Goal: Task Accomplishment & Management: Complete application form

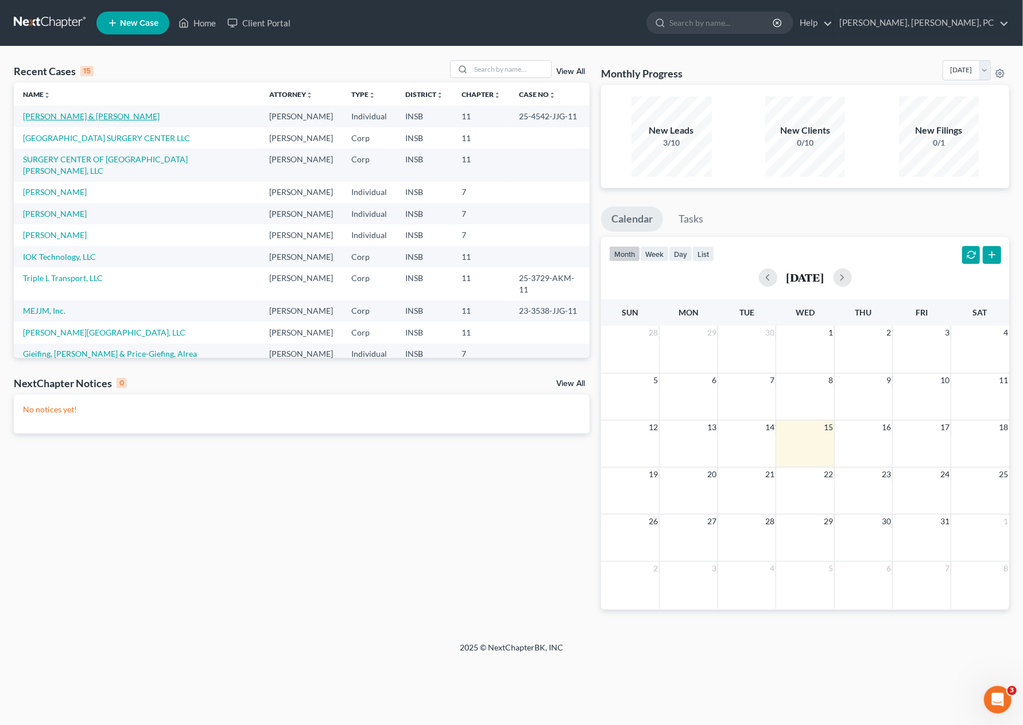
click at [55, 112] on link "[PERSON_NAME] & [PERSON_NAME]" at bounding box center [91, 116] width 137 height 10
select select "10"
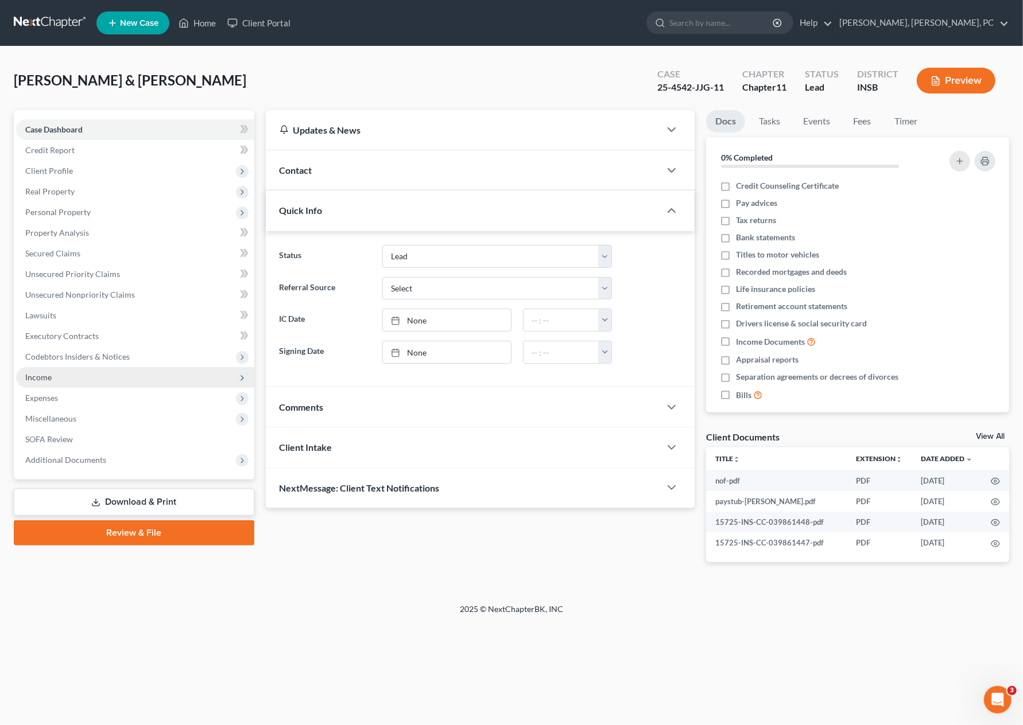
click at [118, 374] on span "Income" at bounding box center [135, 377] width 238 height 21
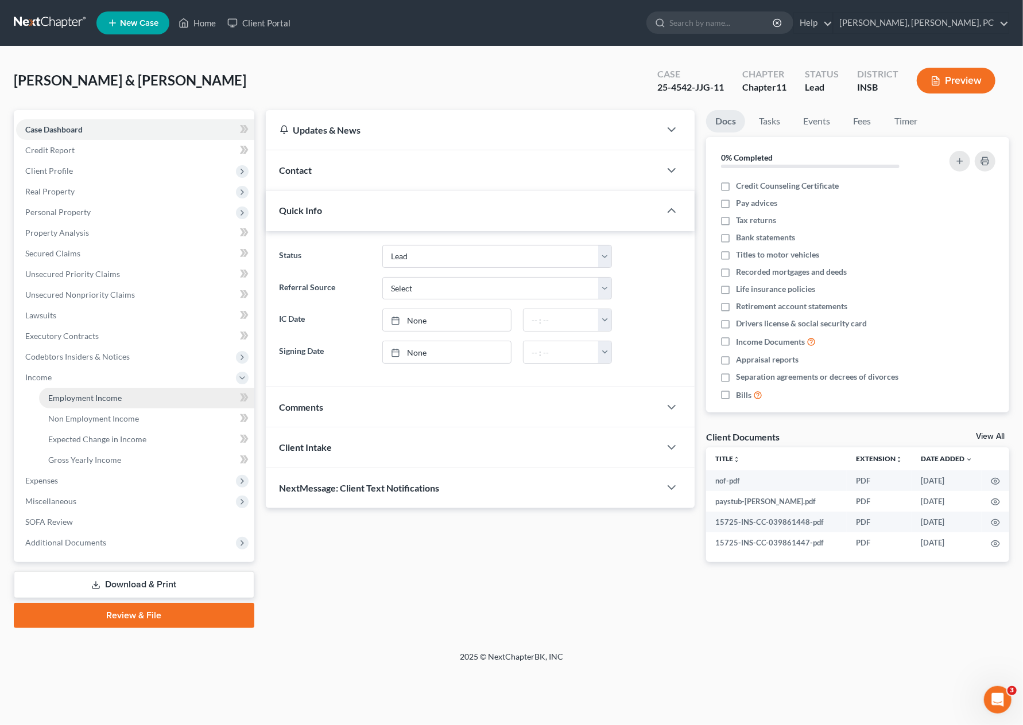
click at [126, 402] on link "Employment Income" at bounding box center [146, 398] width 215 height 21
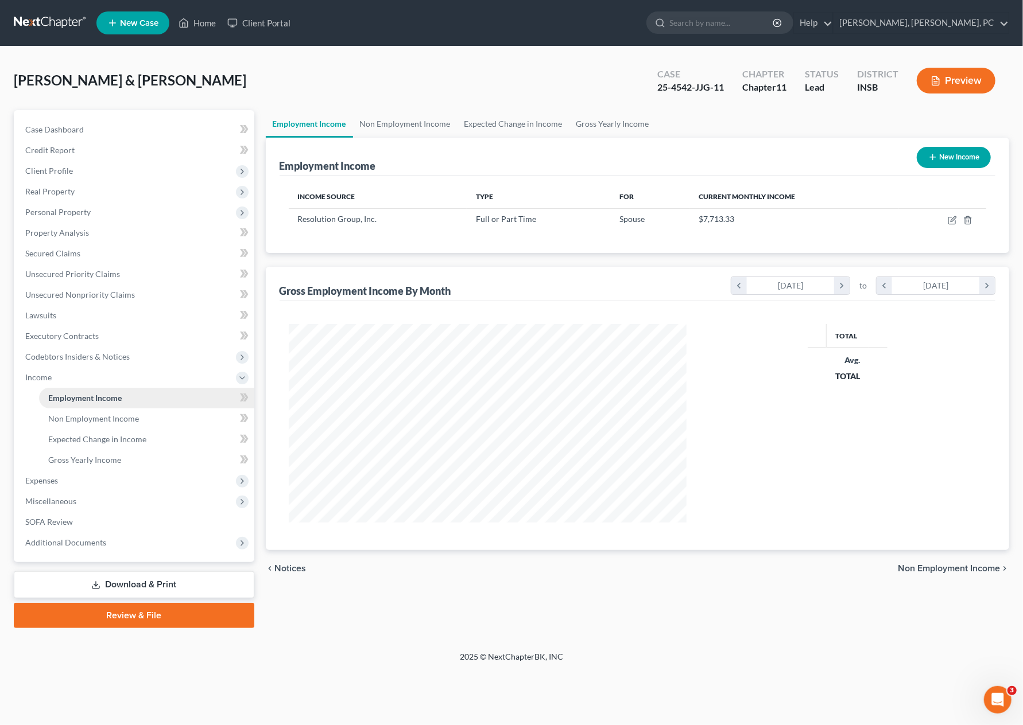
scroll to position [204, 420]
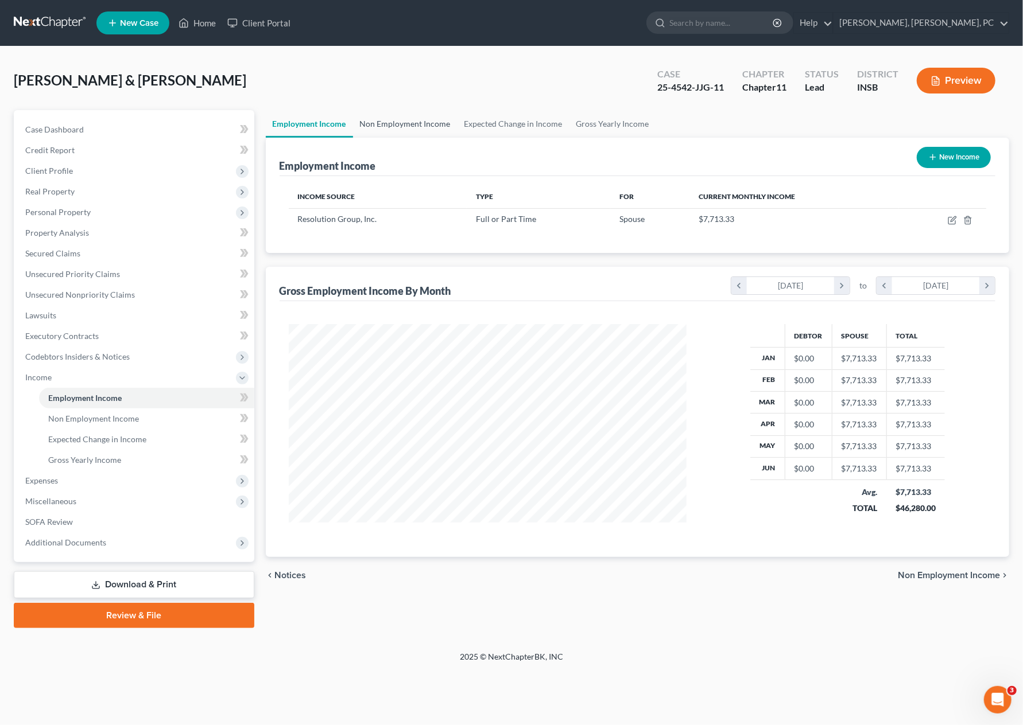
click at [414, 121] on link "Non Employment Income" at bounding box center [405, 124] width 104 height 28
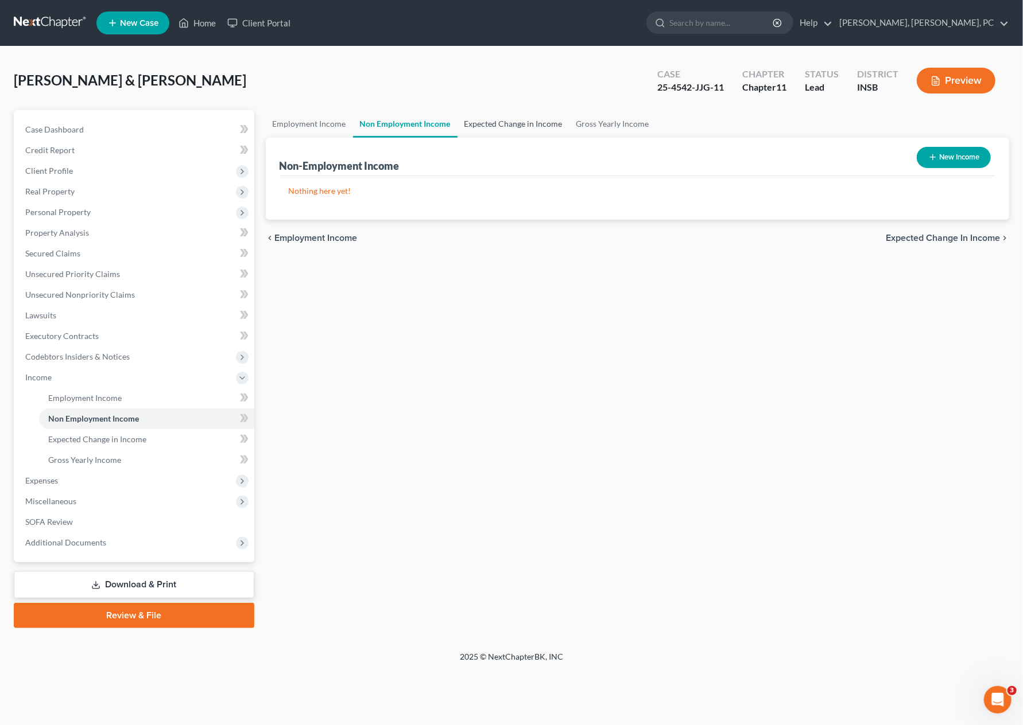
click at [486, 123] on link "Expected Change in Income" at bounding box center [513, 124] width 112 height 28
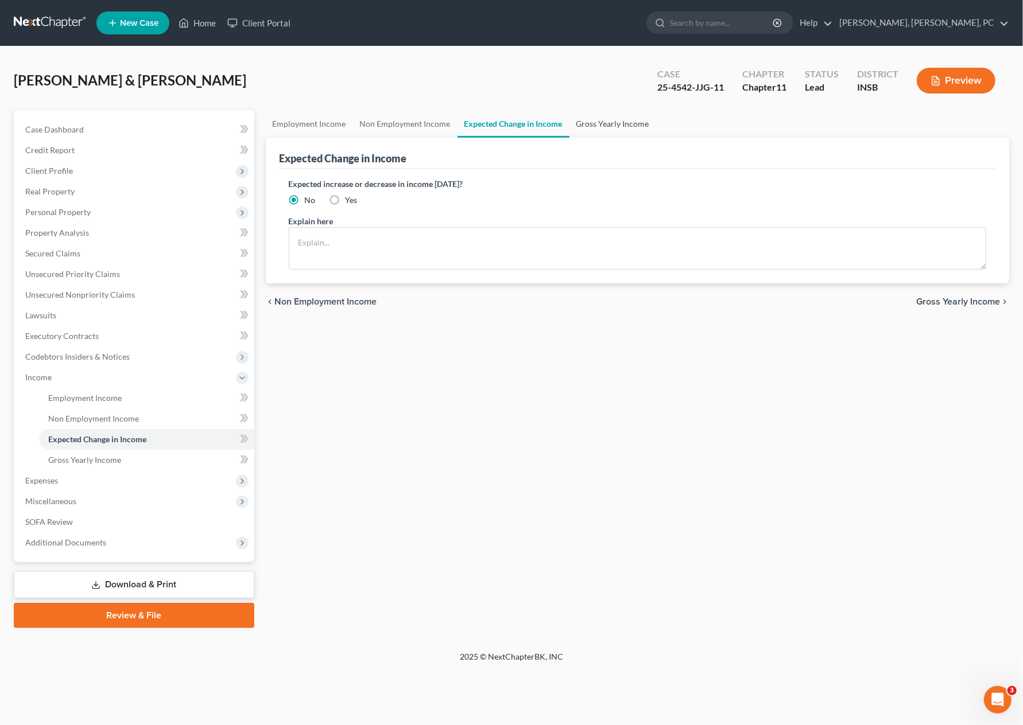
click at [595, 112] on link "Gross Yearly Income" at bounding box center [612, 124] width 87 height 28
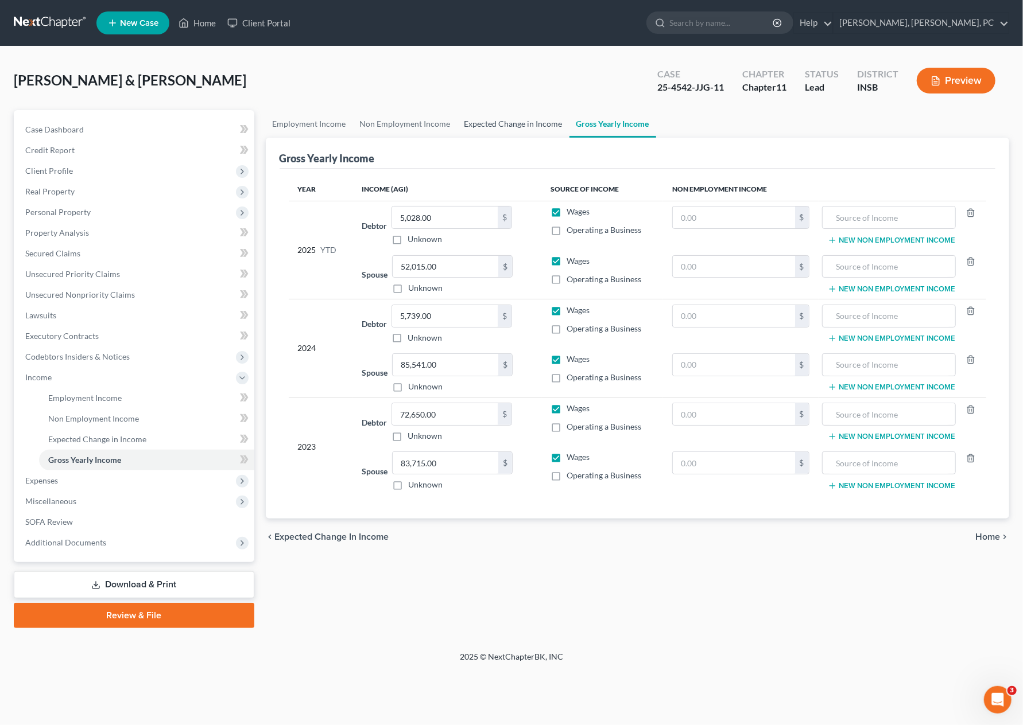
click at [507, 120] on link "Expected Change in Income" at bounding box center [513, 124] width 112 height 28
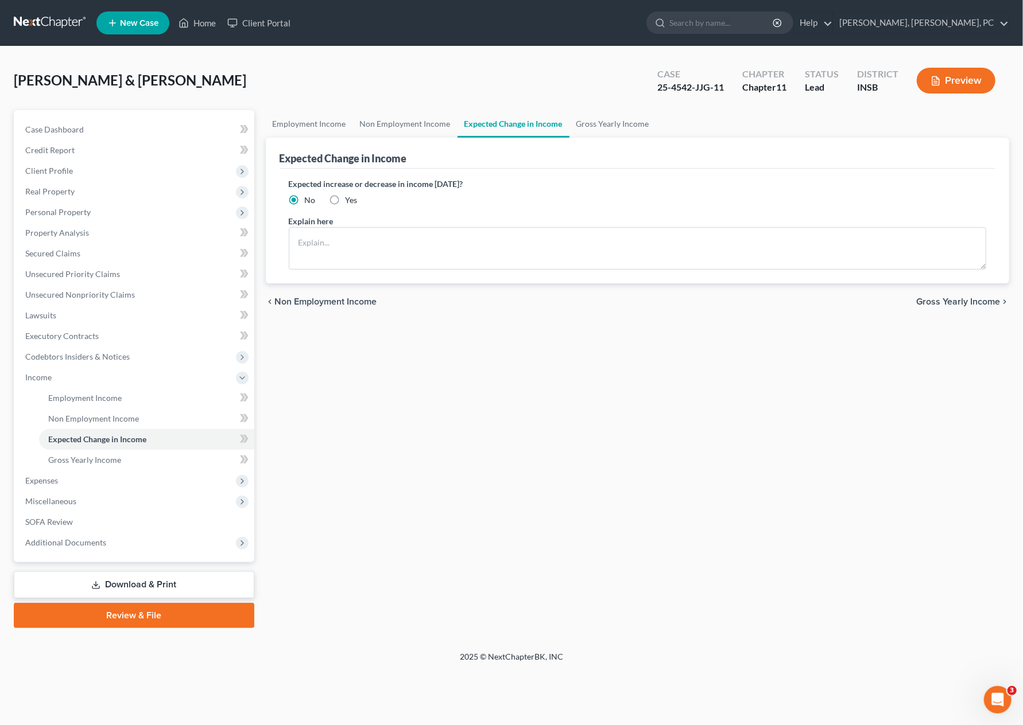
click at [345, 200] on label "Yes" at bounding box center [351, 200] width 12 height 11
click at [350, 200] on input "Yes" at bounding box center [353, 198] width 7 height 7
radio input "true"
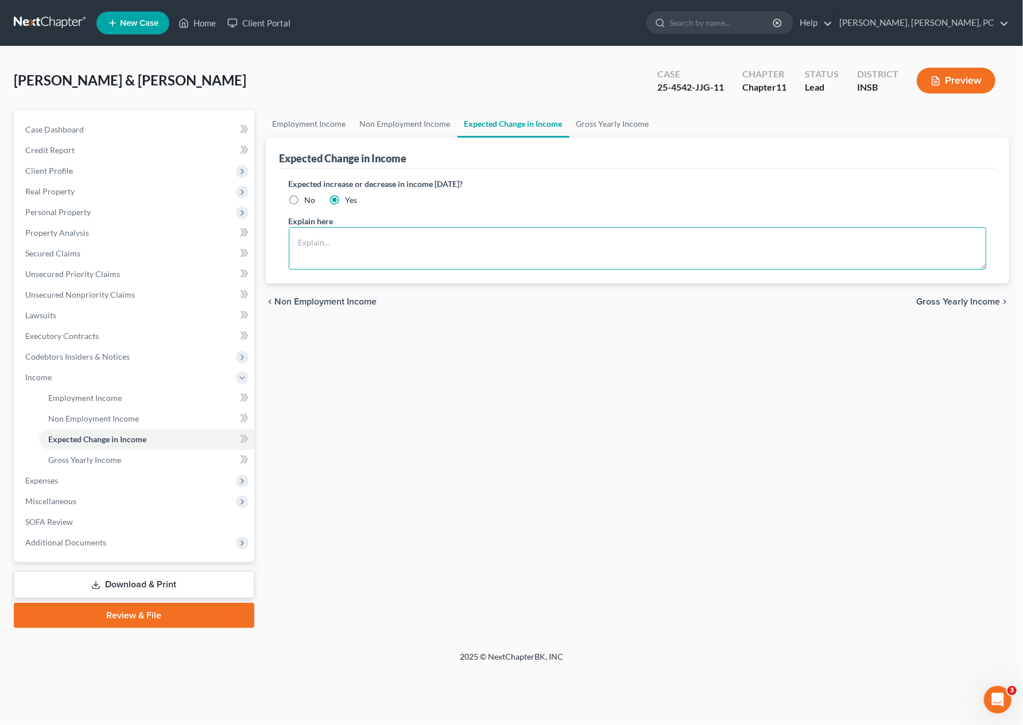
click at [317, 244] on textarea at bounding box center [638, 248] width 698 height 42
type textarea "yes income should increase when [PERSON_NAME] secured [DEMOGRAPHIC_DATA] employ…"
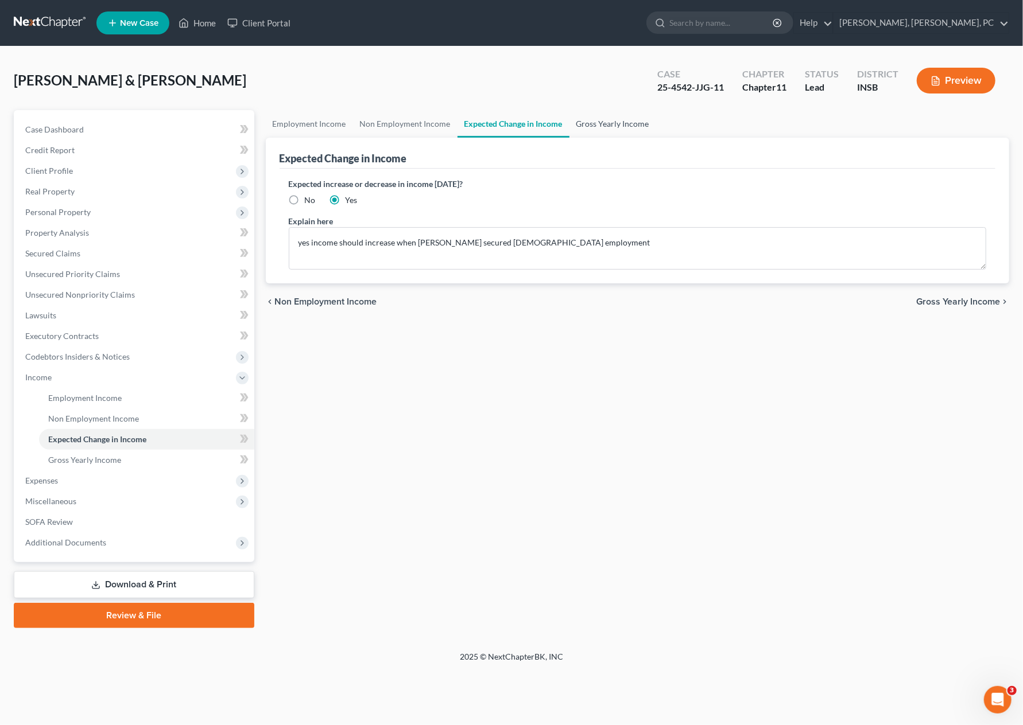
click at [612, 123] on link "Gross Yearly Income" at bounding box center [612, 124] width 87 height 28
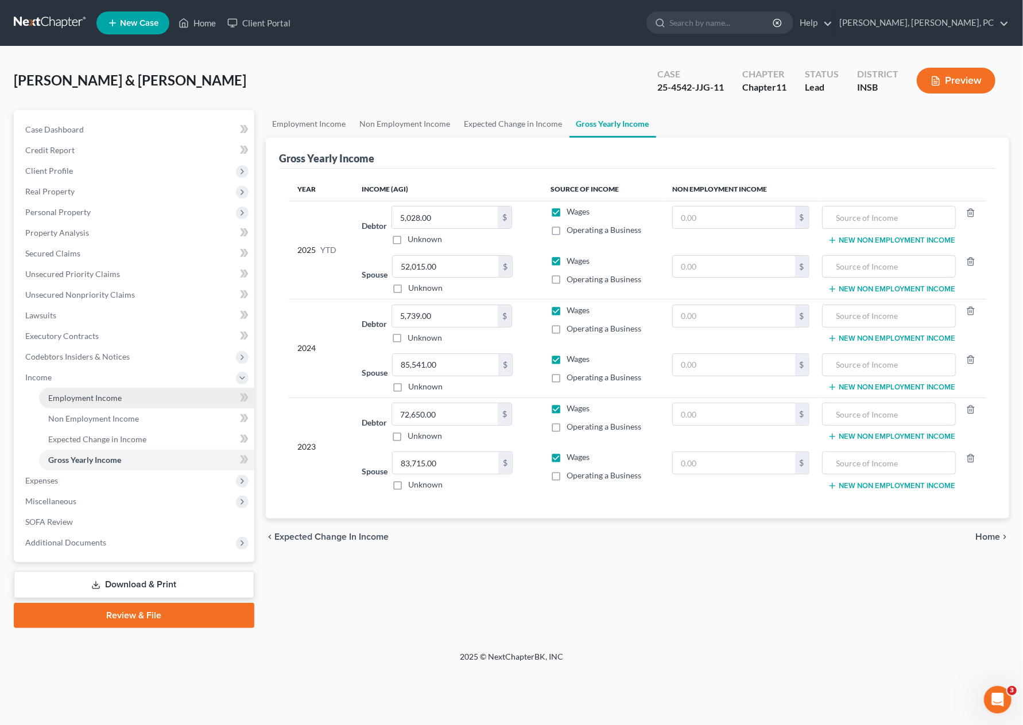
click at [106, 397] on span "Employment Income" at bounding box center [84, 398] width 73 height 10
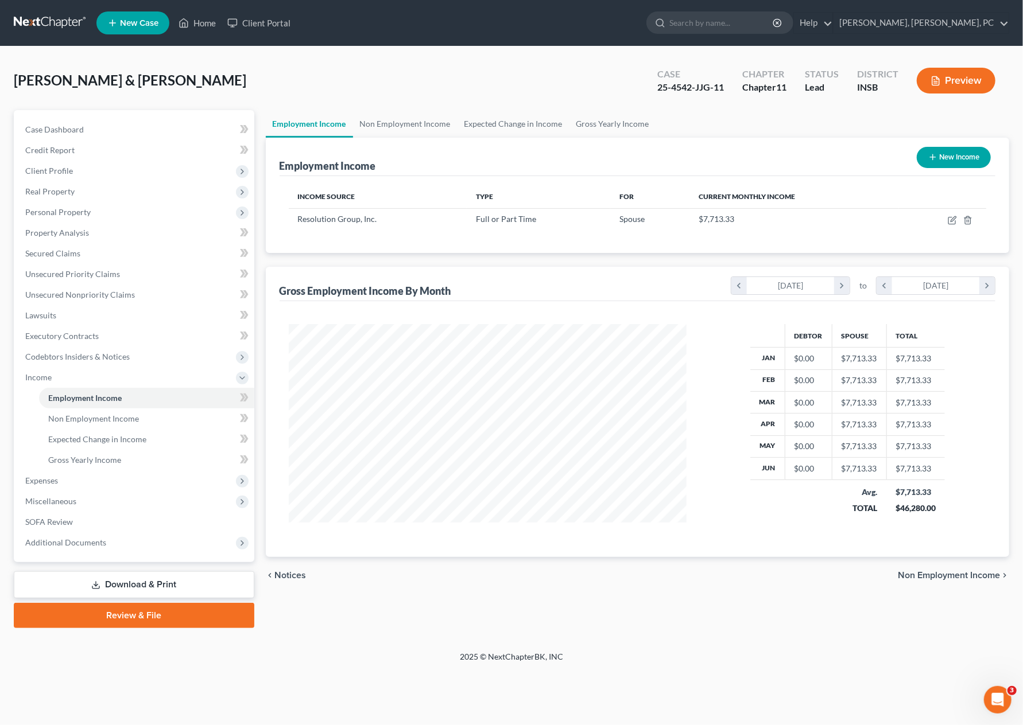
scroll to position [204, 420]
click at [953, 79] on button "Preview" at bounding box center [955, 81] width 79 height 26
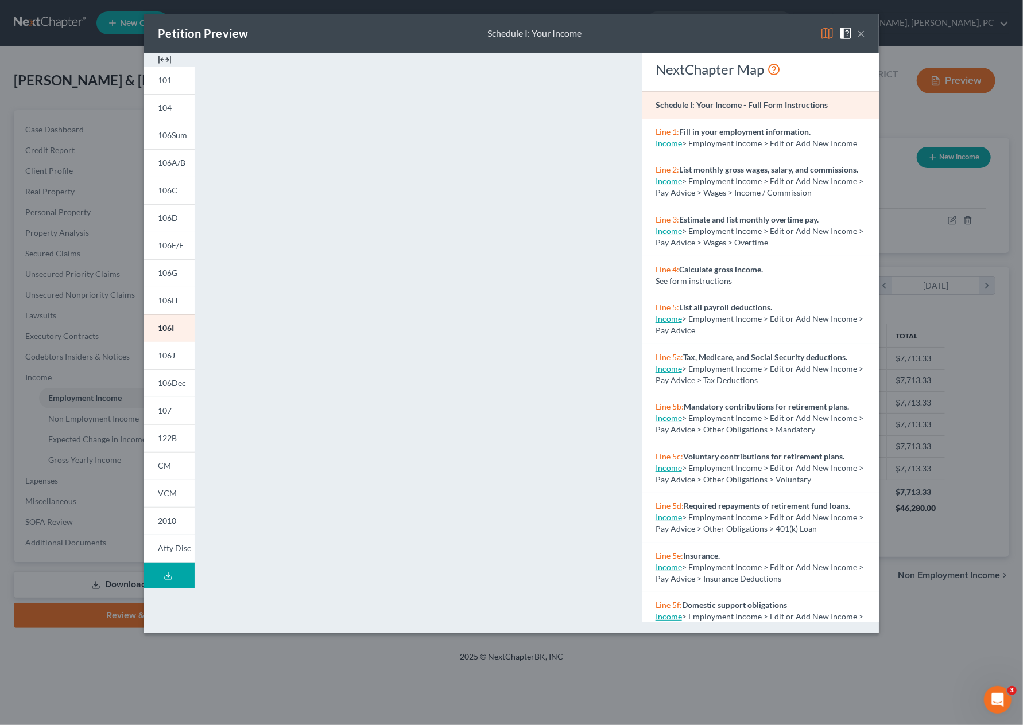
click at [862, 35] on button "×" at bounding box center [861, 33] width 8 height 14
